Goal: Task Accomplishment & Management: Manage account settings

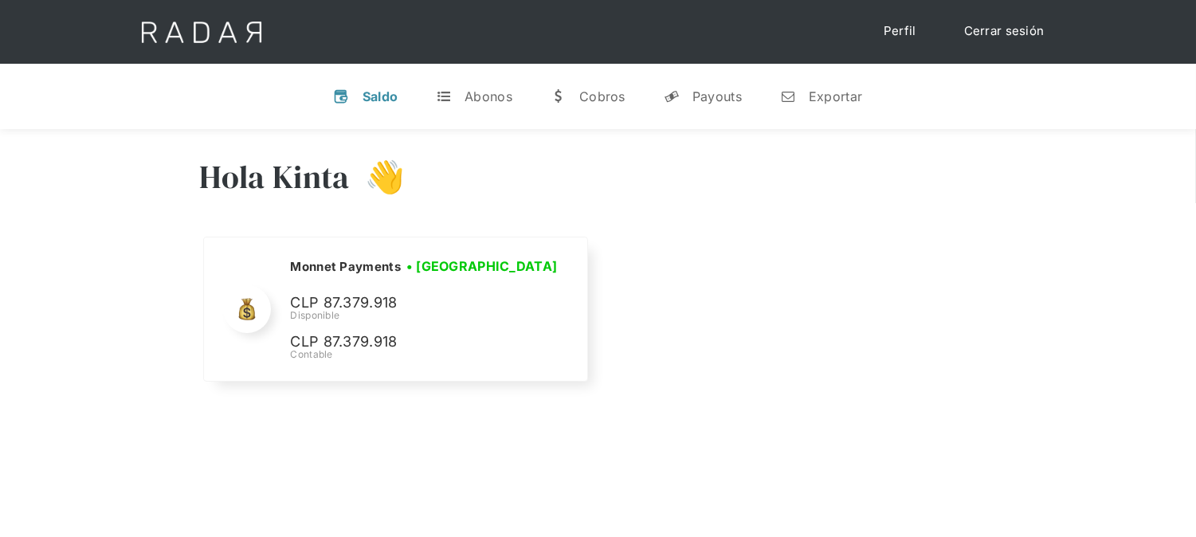
click at [224, 26] on img at bounding box center [201, 32] width 163 height 64
click at [975, 38] on link "Cerrar sesión" at bounding box center [1005, 31] width 112 height 31
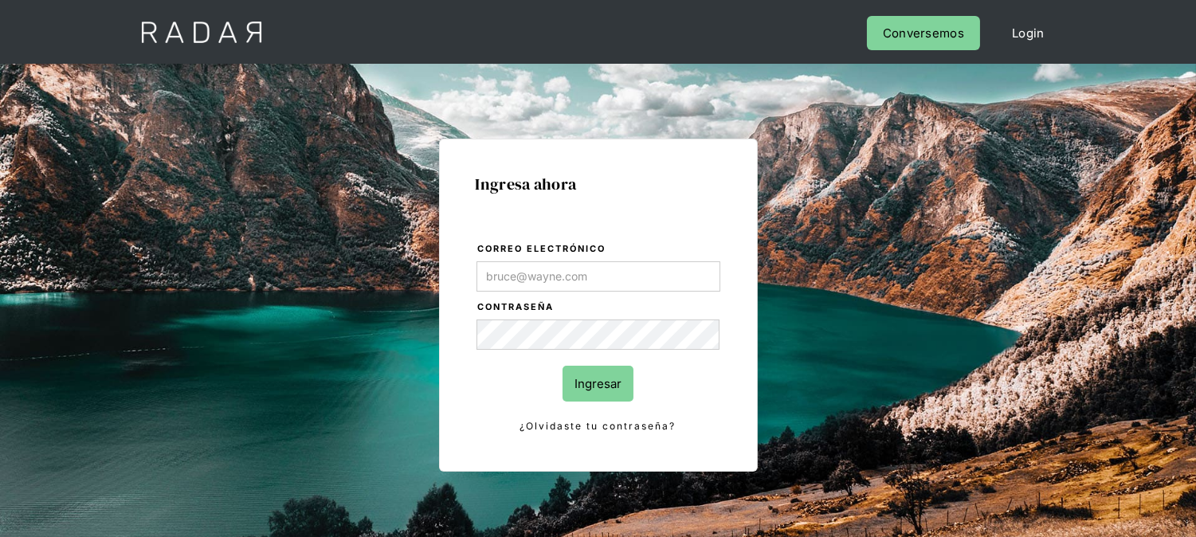
type input "[EMAIL_ADDRESS][DOMAIN_NAME]"
click at [614, 377] on input "Ingresar" at bounding box center [598, 384] width 71 height 36
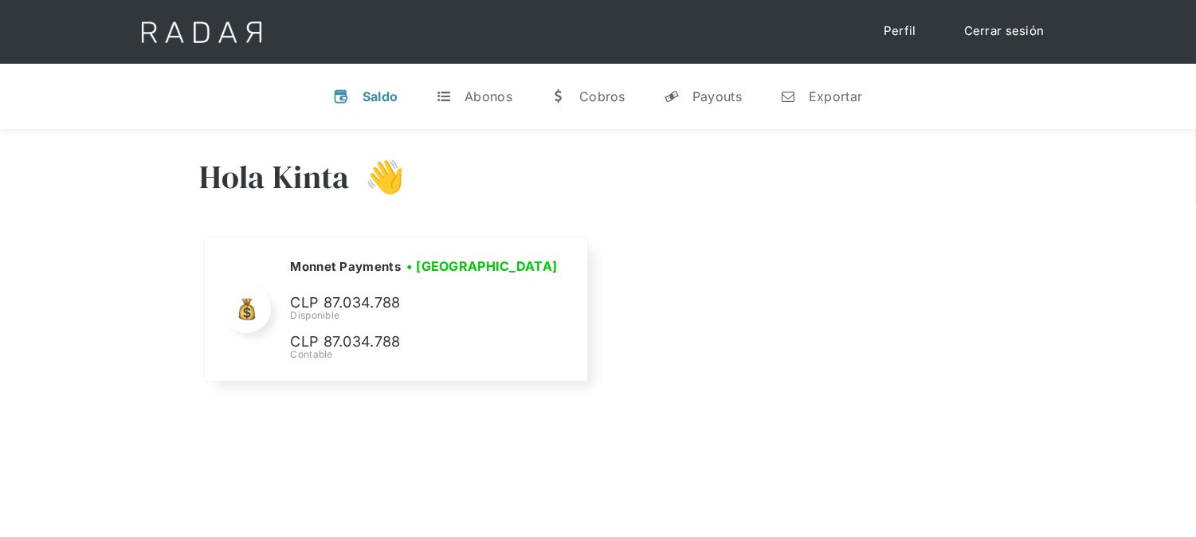
click at [998, 43] on link "Cerrar sesión" at bounding box center [1005, 31] width 112 height 31
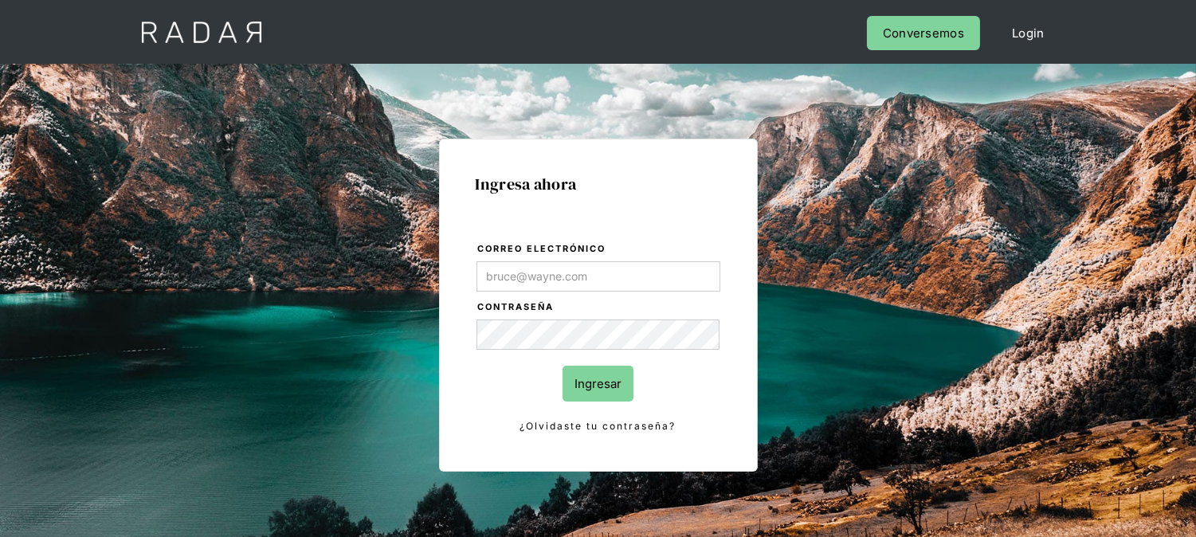
type input "[EMAIL_ADDRESS][DOMAIN_NAME]"
click at [598, 391] on input "Ingresar" at bounding box center [598, 384] width 71 height 36
